Goal: Transaction & Acquisition: Purchase product/service

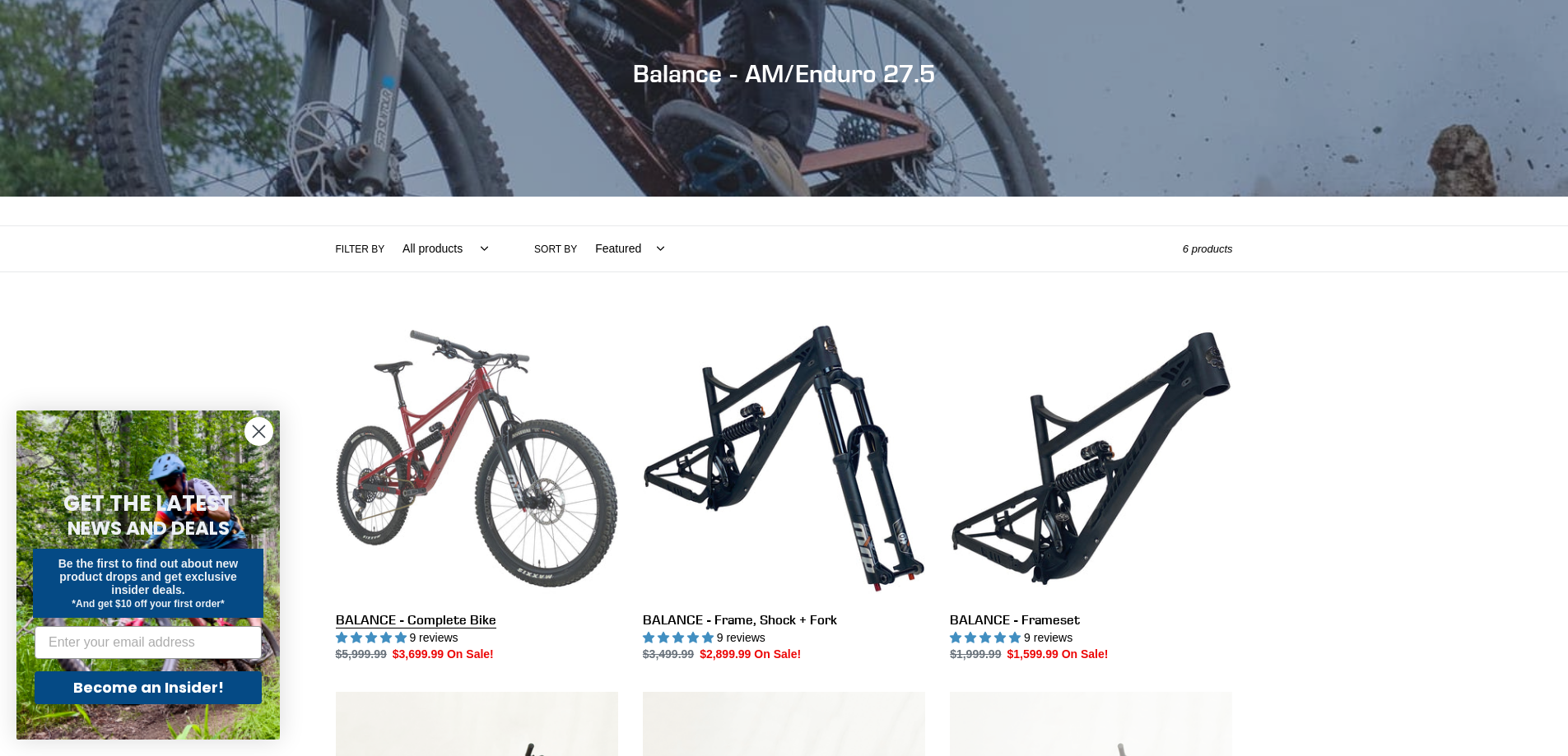
scroll to position [165, 0]
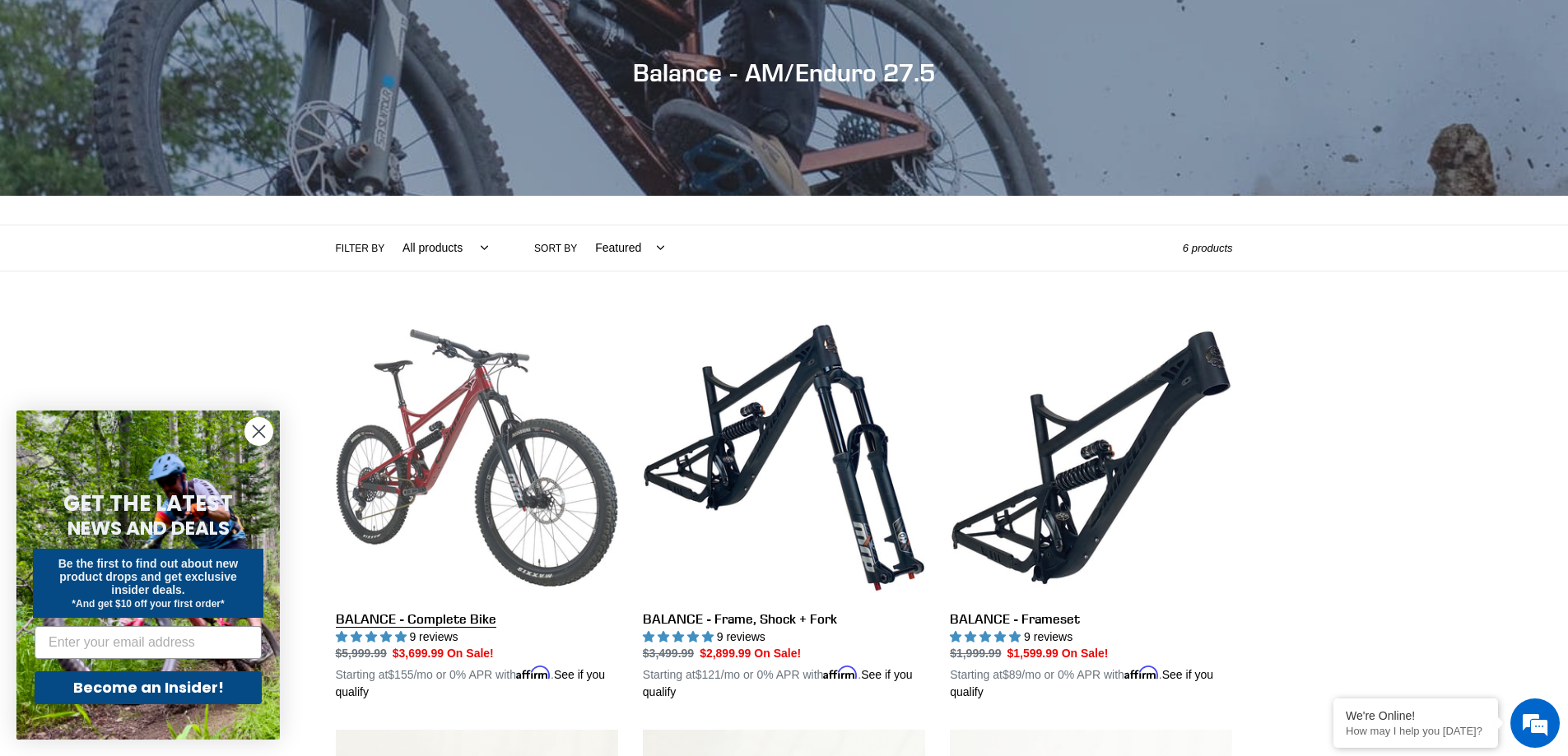
click at [479, 439] on link "BALANCE - Complete Bike" at bounding box center [477, 509] width 282 height 385
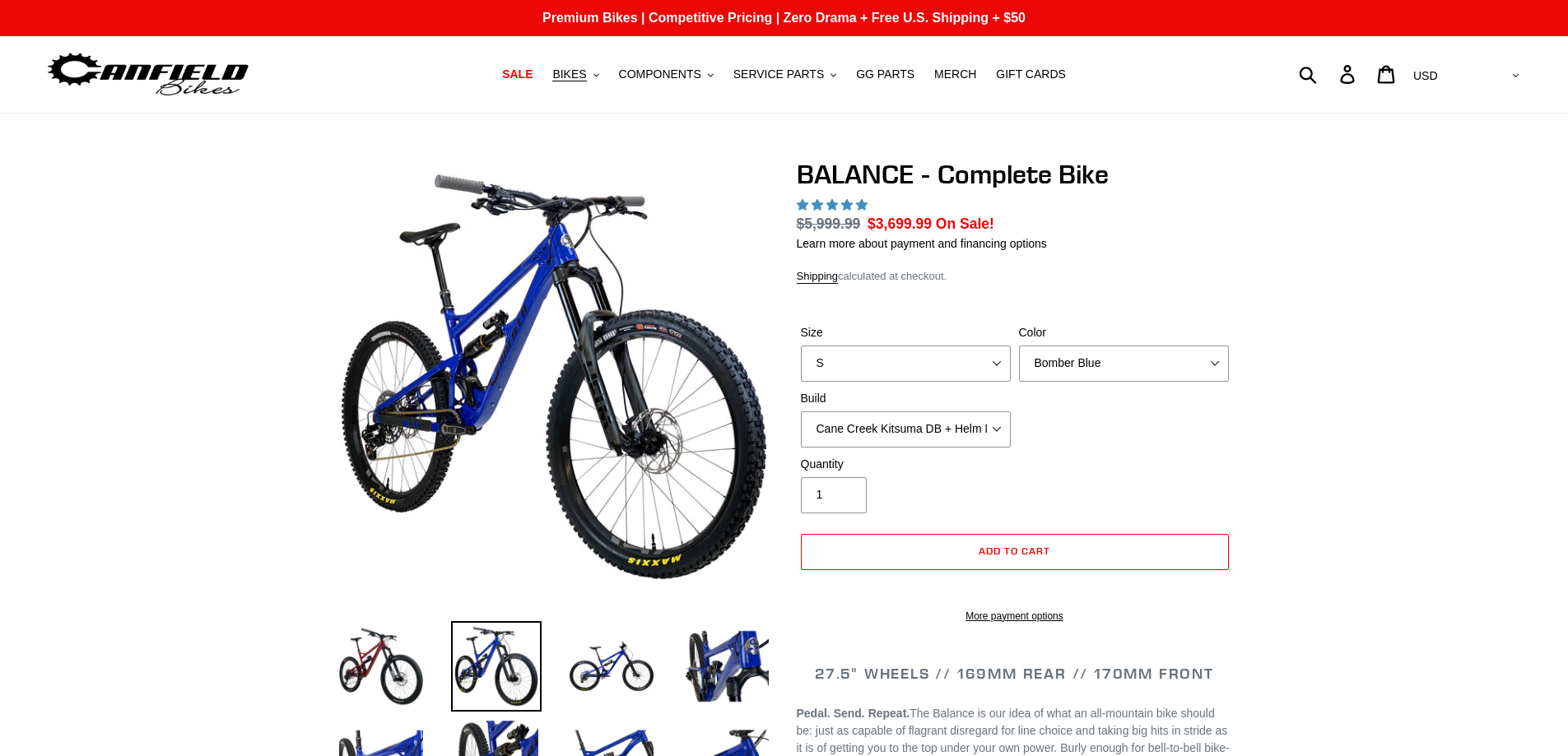
select select "highest-rating"
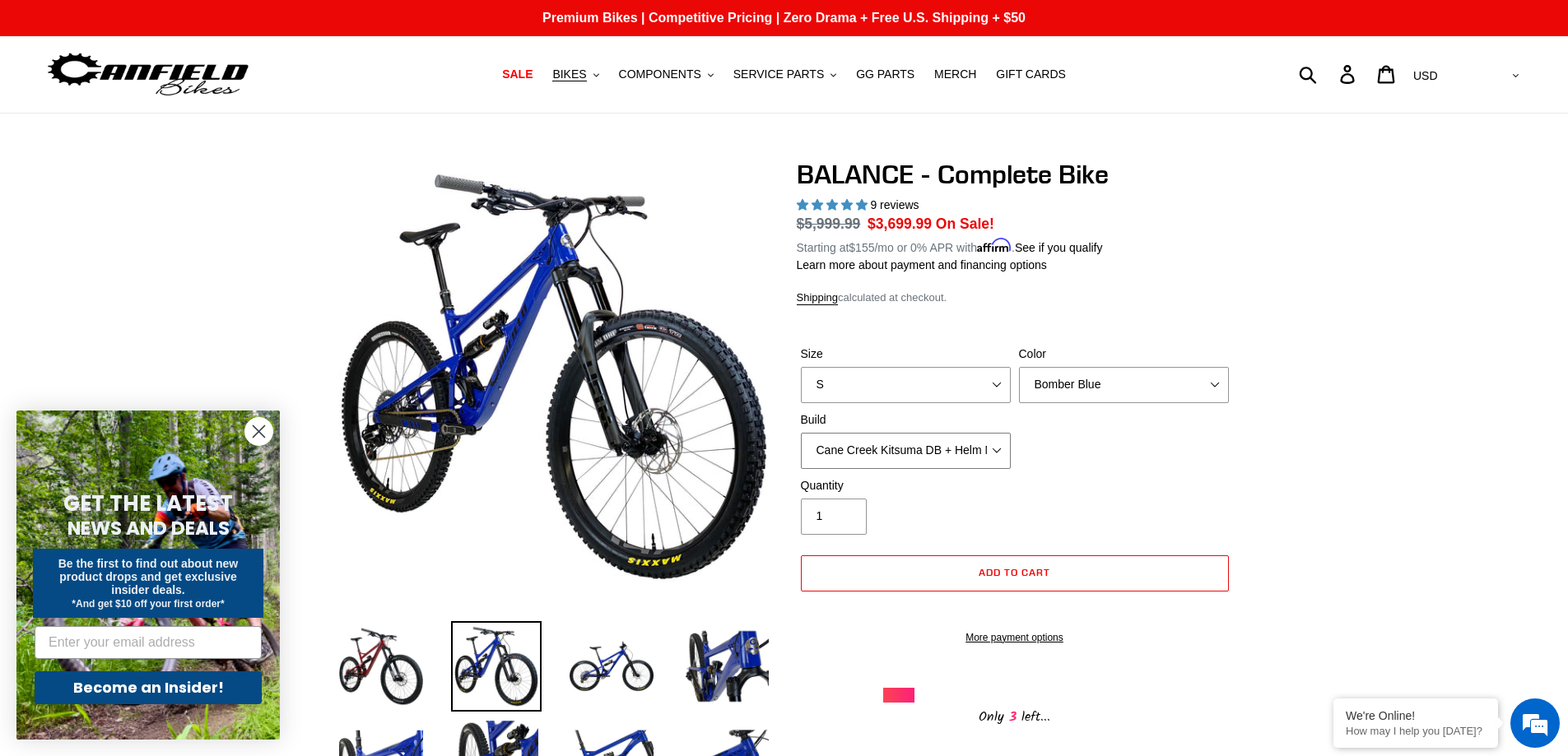
click at [915, 443] on select "Cane Creek Kitsuma DB + Helm MKII + SRAM GX Cane Creek Kitsuma DB + Helm MKII +…" at bounding box center [906, 451] width 210 height 36
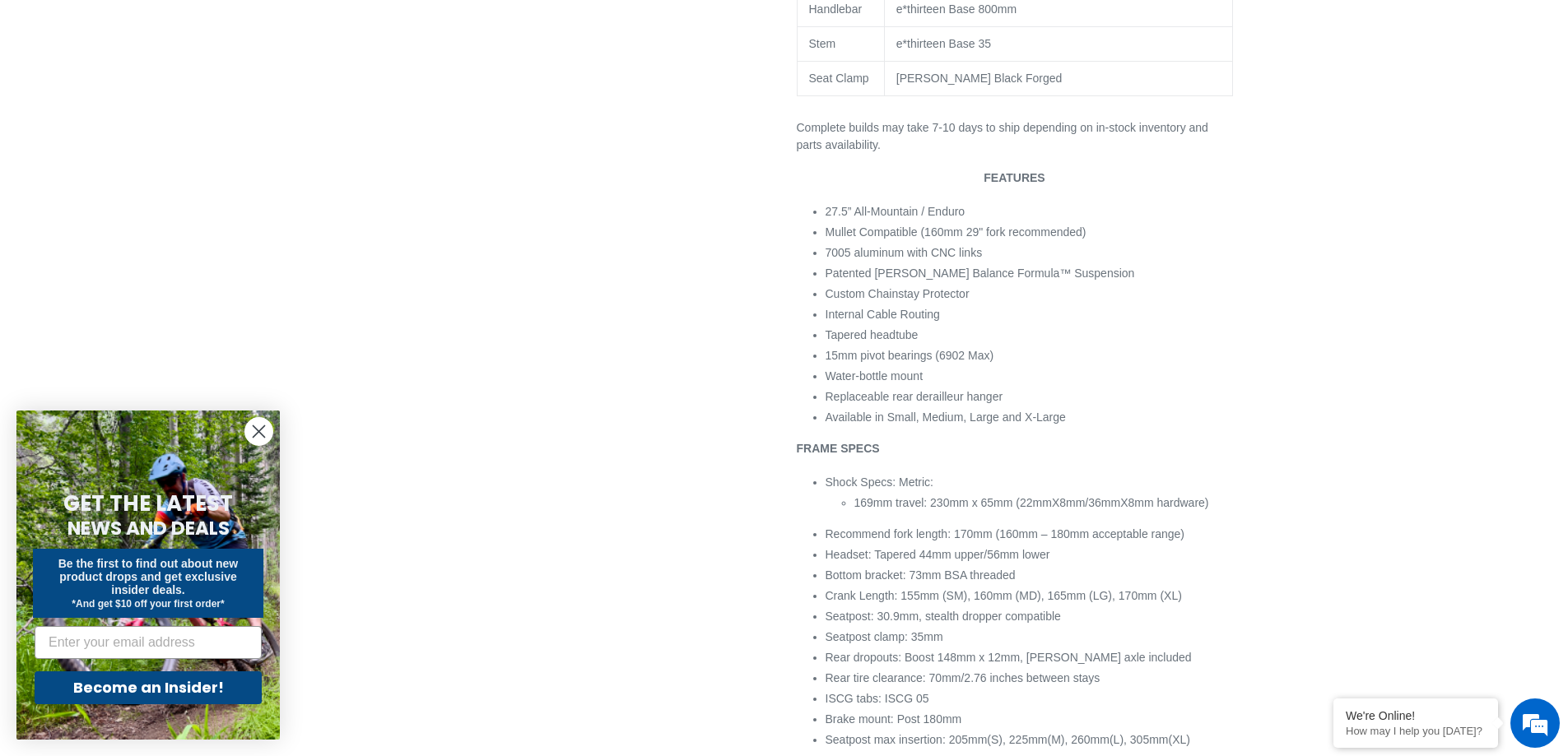
scroll to position [1398, 0]
